Goal: Transaction & Acquisition: Book appointment/travel/reservation

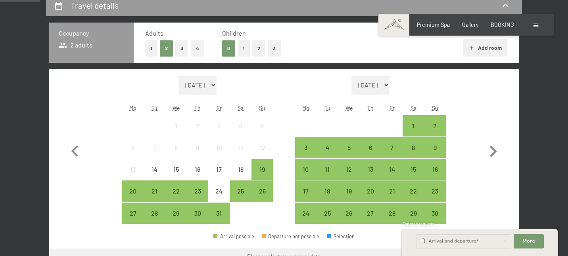
scroll to position [190, 0]
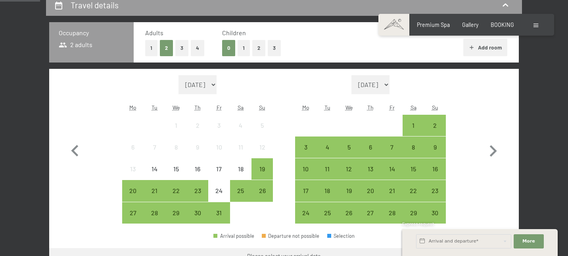
click at [274, 50] on button "3" at bounding box center [274, 48] width 13 height 16
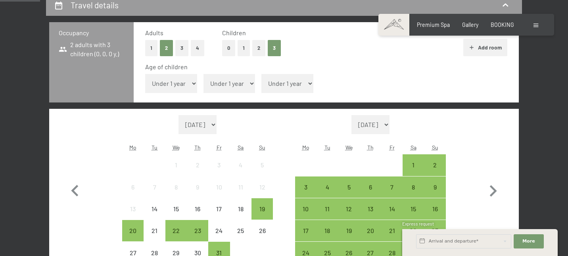
click at [192, 84] on select "Under 1 year 1 year 2 years 3 years 4 years 5 years 6 years 7 years 8 years 9 y…" at bounding box center [171, 83] width 52 height 19
select select "2"
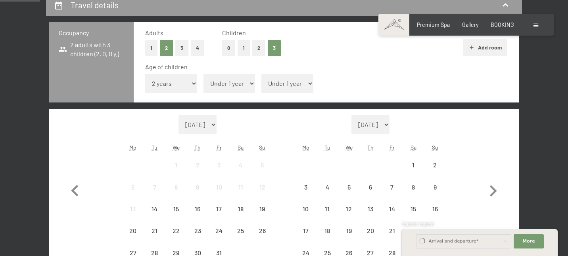
click at [242, 86] on select "Under 1 year 1 year 2 years 3 years 4 years 5 years 6 years 7 years 8 years 9 y…" at bounding box center [229, 83] width 52 height 19
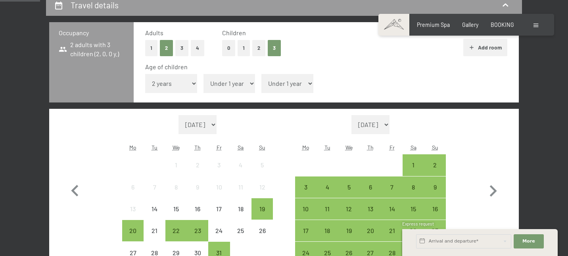
select select "8"
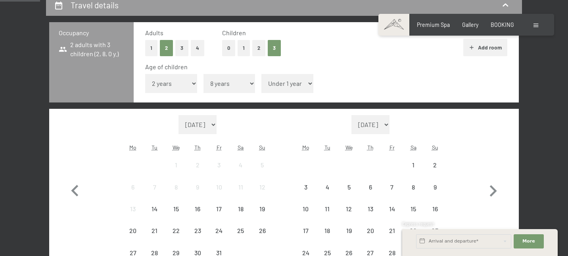
click at [285, 92] on select "Under 1 year 1 year 2 years 3 years 4 years 5 years 6 years 7 years 8 years 9 y…" at bounding box center [287, 83] width 52 height 19
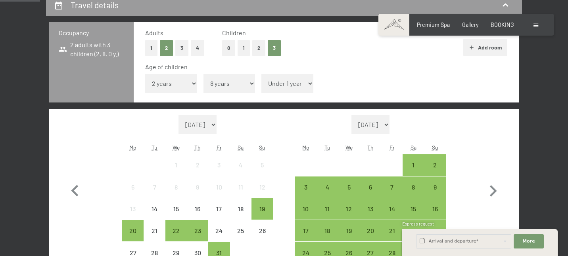
select select "11"
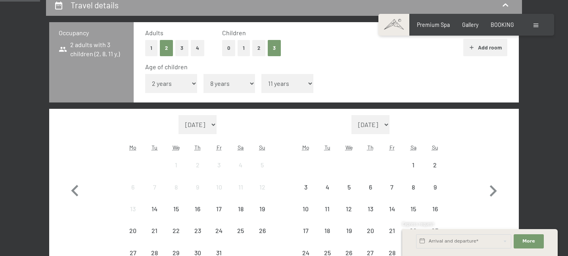
click at [433, 103] on div "Occupancy 2 adults with 3 children (2, 8, 11 y.) Adults 1 2 3 4 Children 0 1 2 …" at bounding box center [283, 164] width 469 height 285
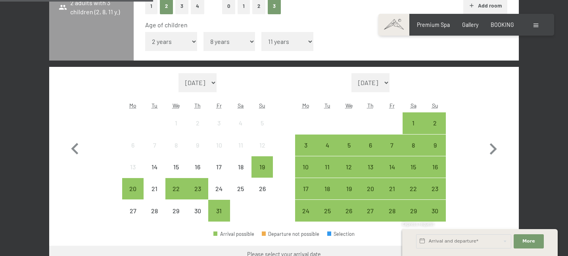
scroll to position [238, 0]
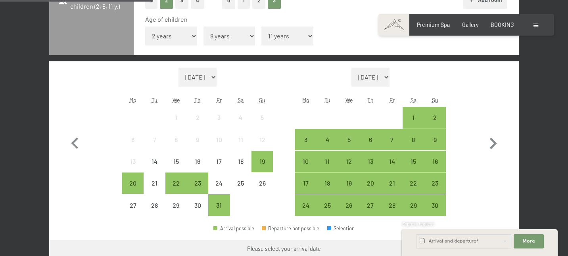
click at [389, 77] on select "November 2025 December 2025 January 2026 February 2026 March 2026 April 2026 Ma…" at bounding box center [370, 77] width 38 height 19
select select "2026-06-01"
select select "2026-07-01"
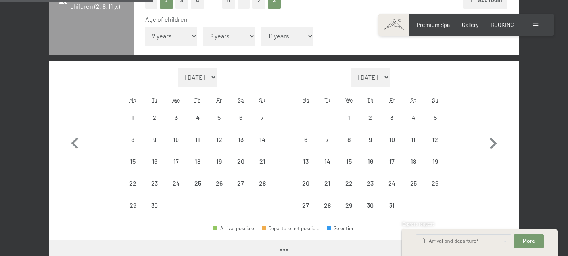
select select "2026-06-01"
select select "2026-07-01"
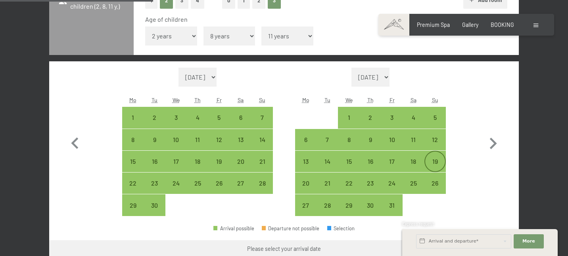
click at [440, 159] on div "19" at bounding box center [435, 169] width 20 height 20
select select "2026-06-01"
select select "2026-07-01"
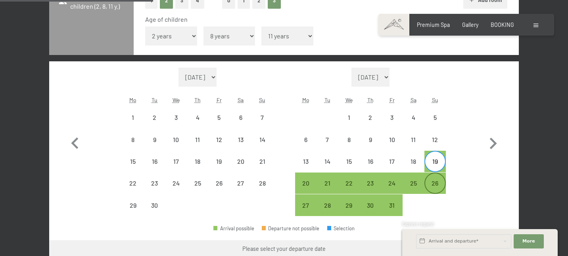
click at [438, 188] on div "26" at bounding box center [435, 190] width 20 height 20
select select "2026-06-01"
select select "2026-07-01"
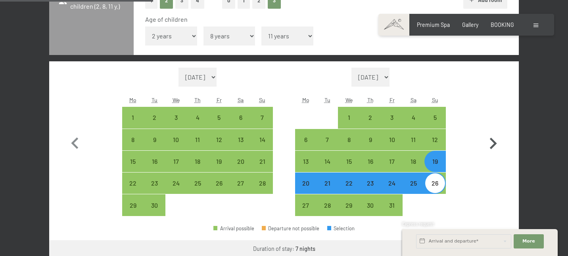
click at [502, 170] on button "button" at bounding box center [492, 142] width 23 height 149
select select "2026-07-01"
select select "2026-08-01"
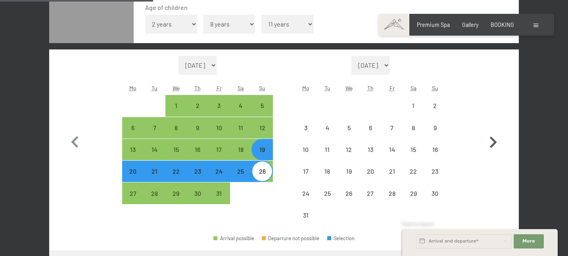
select select "2026-07-01"
select select "2026-08-01"
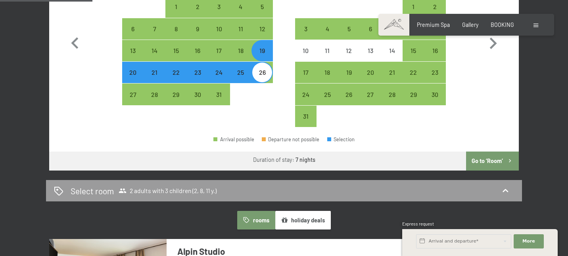
click at [503, 163] on button "Go to ‘Room’" at bounding box center [492, 161] width 53 height 19
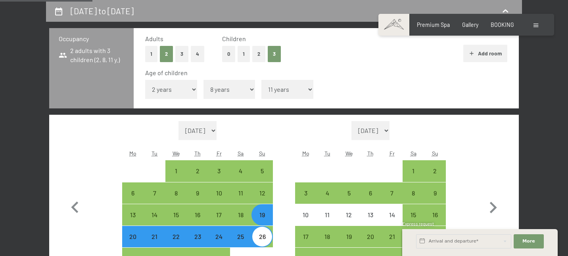
select select "2026-07-01"
select select "2026-08-01"
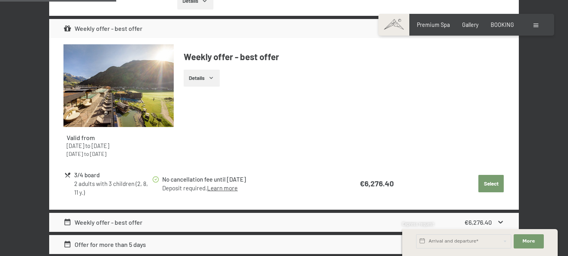
scroll to position [375, 0]
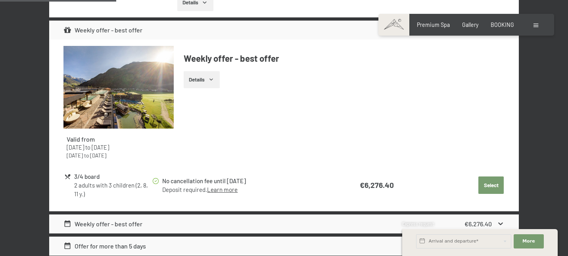
click at [211, 86] on button "Details" at bounding box center [202, 79] width 36 height 17
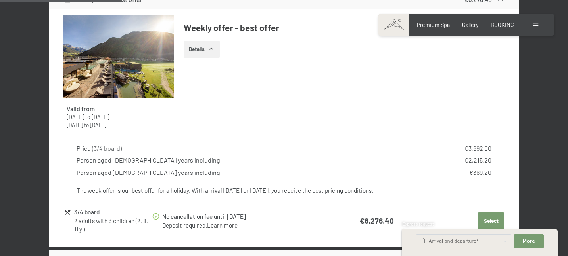
scroll to position [390, 0]
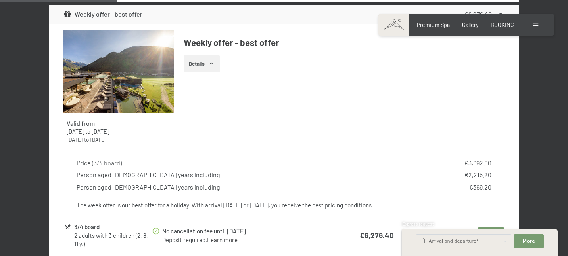
click at [214, 66] on icon "button" at bounding box center [211, 64] width 6 height 6
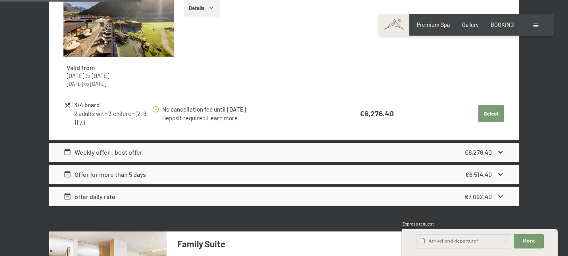
scroll to position [470, 0]
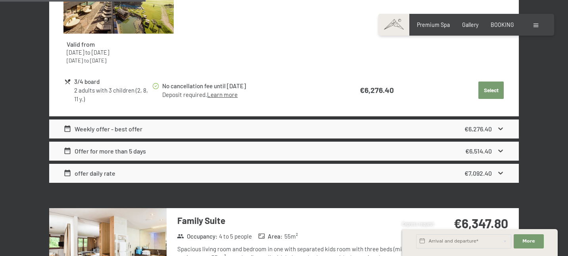
click at [498, 128] on icon at bounding box center [500, 129] width 8 height 8
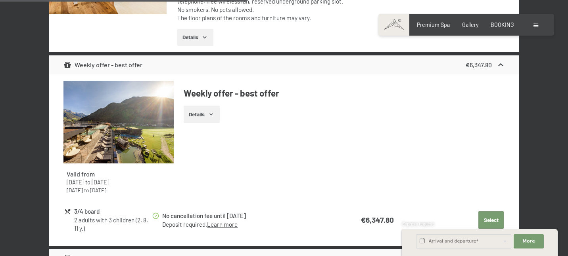
scroll to position [803, 0]
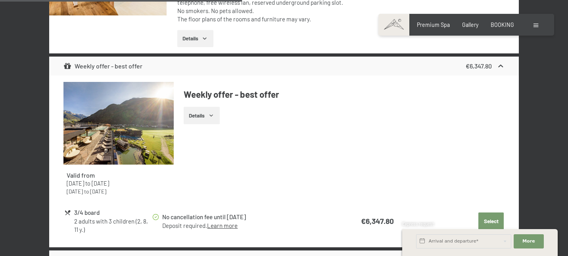
click at [204, 118] on button "Details" at bounding box center [202, 115] width 36 height 17
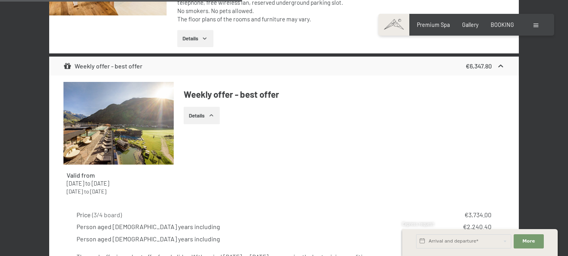
click at [306, 177] on div "Valid from 5th October 2025 to 12th April 2026 14th May 2026 to 1st March 2027 …" at bounding box center [283, 142] width 441 height 120
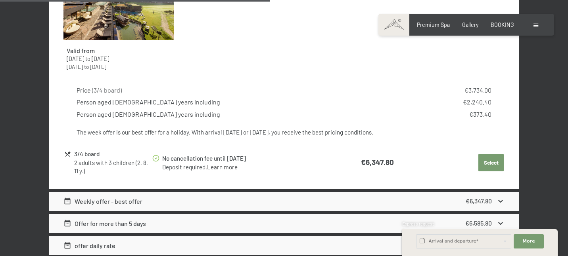
scroll to position [930, 0]
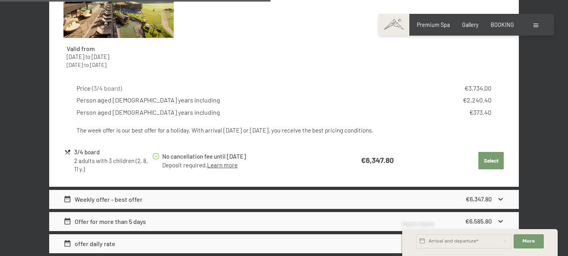
click at [488, 165] on button "Select" at bounding box center [490, 160] width 25 height 17
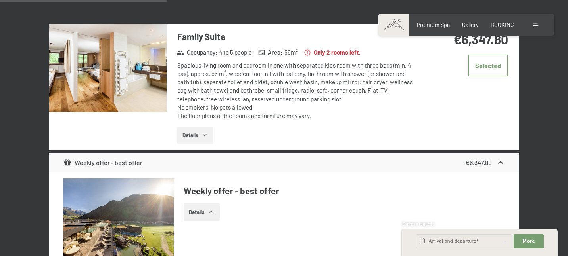
scroll to position [708, 0]
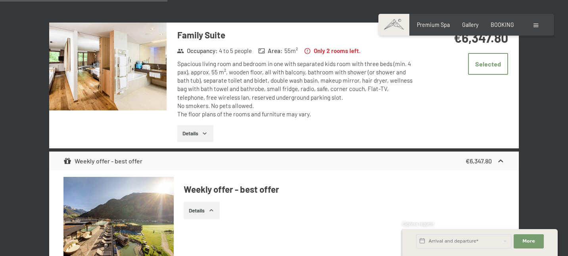
click at [125, 75] on img at bounding box center [107, 67] width 117 height 88
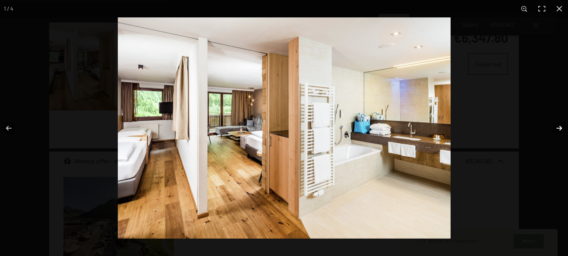
click at [560, 126] on button "button" at bounding box center [554, 129] width 28 height 40
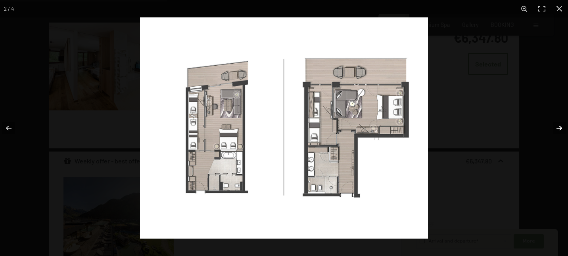
click at [560, 126] on button "button" at bounding box center [554, 129] width 28 height 40
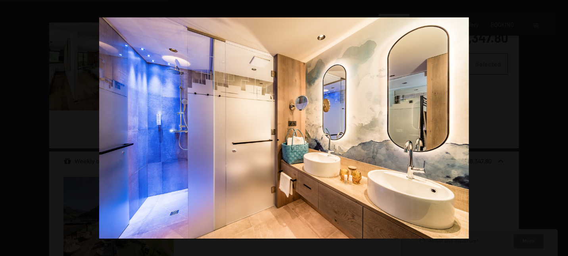
click at [560, 126] on button "button" at bounding box center [554, 129] width 28 height 40
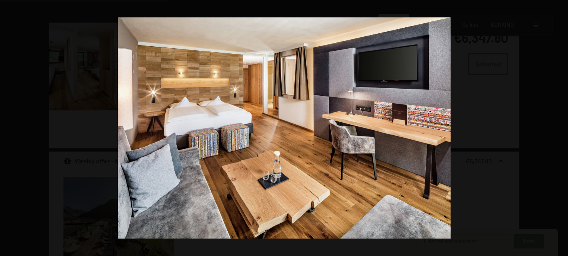
click at [560, 126] on button "button" at bounding box center [554, 129] width 28 height 40
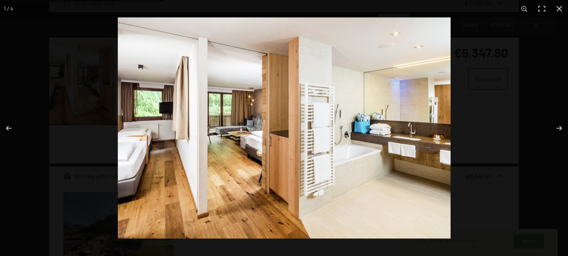
scroll to position [692, 0]
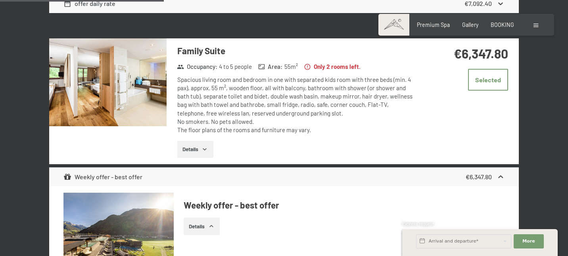
click at [0, 0] on button "button" at bounding box center [0, 0] width 0 height 0
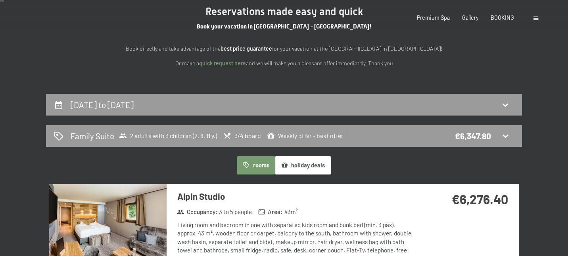
scroll to position [0, 0]
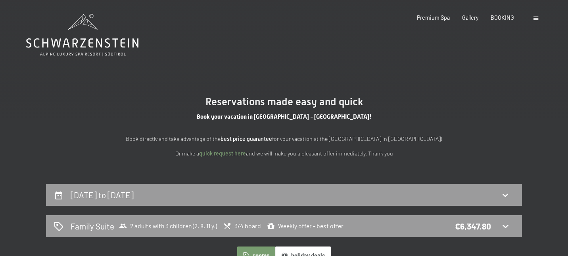
click at [75, 50] on icon at bounding box center [82, 35] width 112 height 42
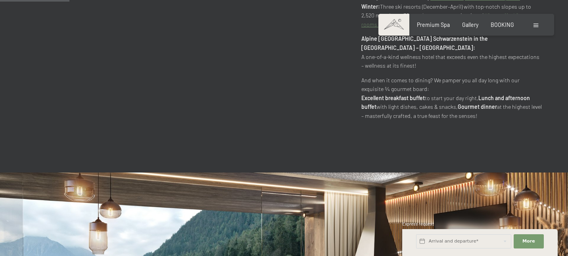
scroll to position [507, 0]
